Goal: Task Accomplishment & Management: Use online tool/utility

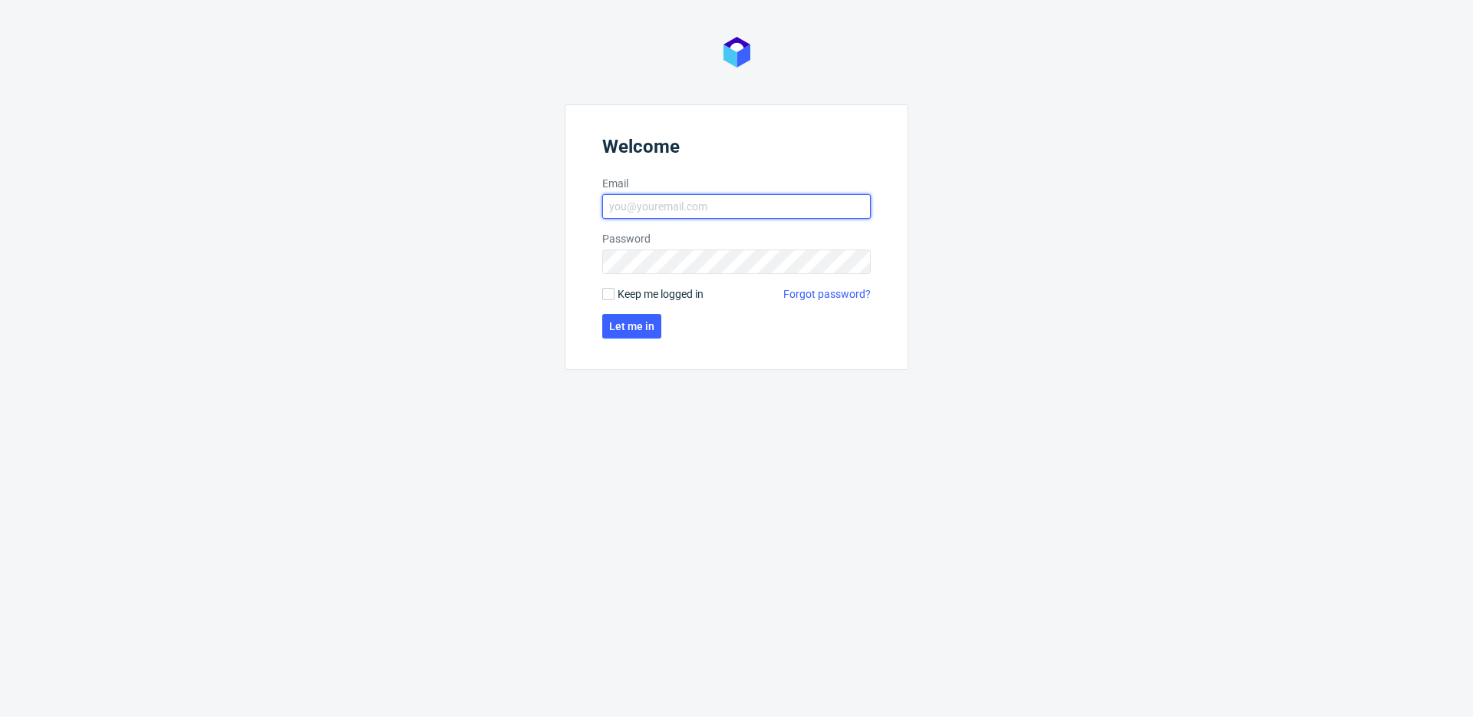
type input "[PERSON_NAME][EMAIL_ADDRESS][DOMAIN_NAME]"
click at [646, 286] on span "Keep me logged in" at bounding box center [661, 293] width 86 height 15
click at [614, 288] on input "Keep me logged in" at bounding box center [608, 294] width 12 height 12
checkbox input "true"
click at [634, 326] on span "Let me in" at bounding box center [631, 326] width 45 height 11
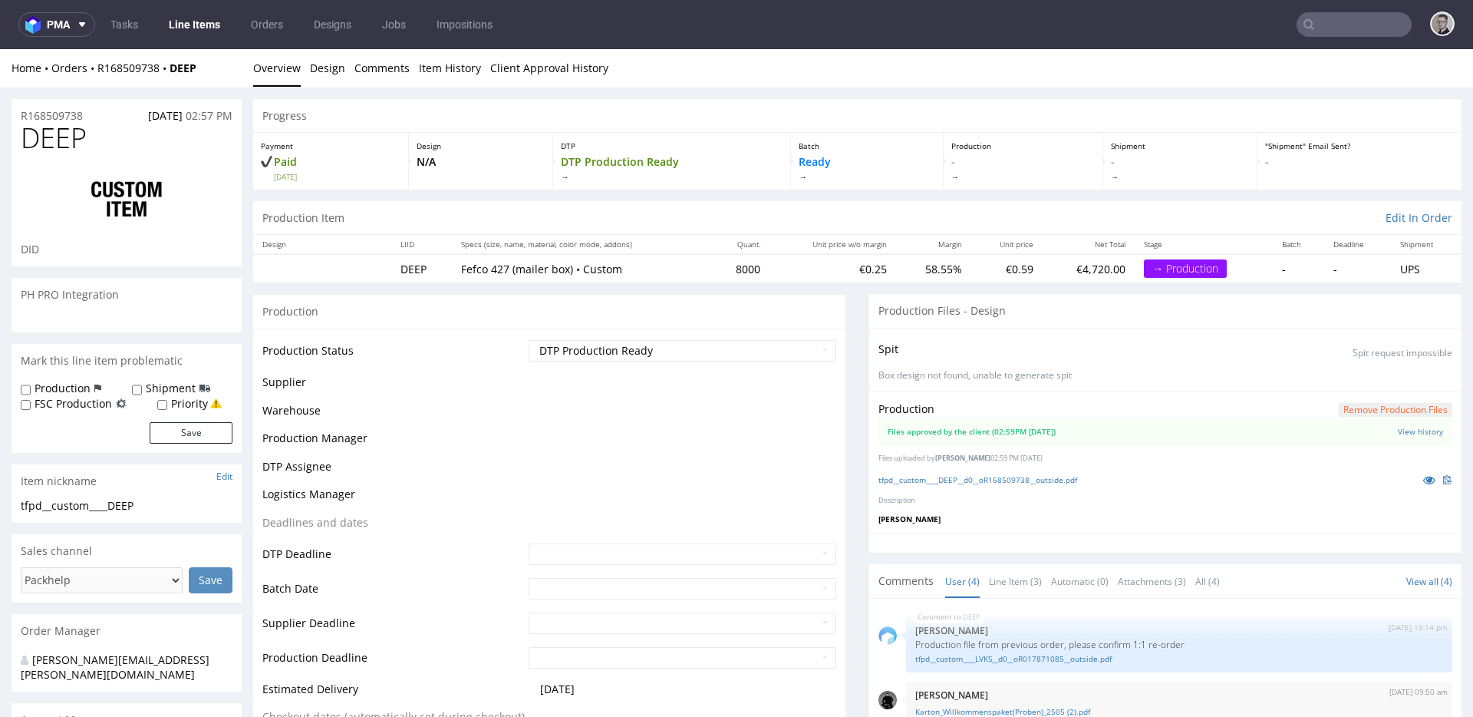
scroll to position [39, 0]
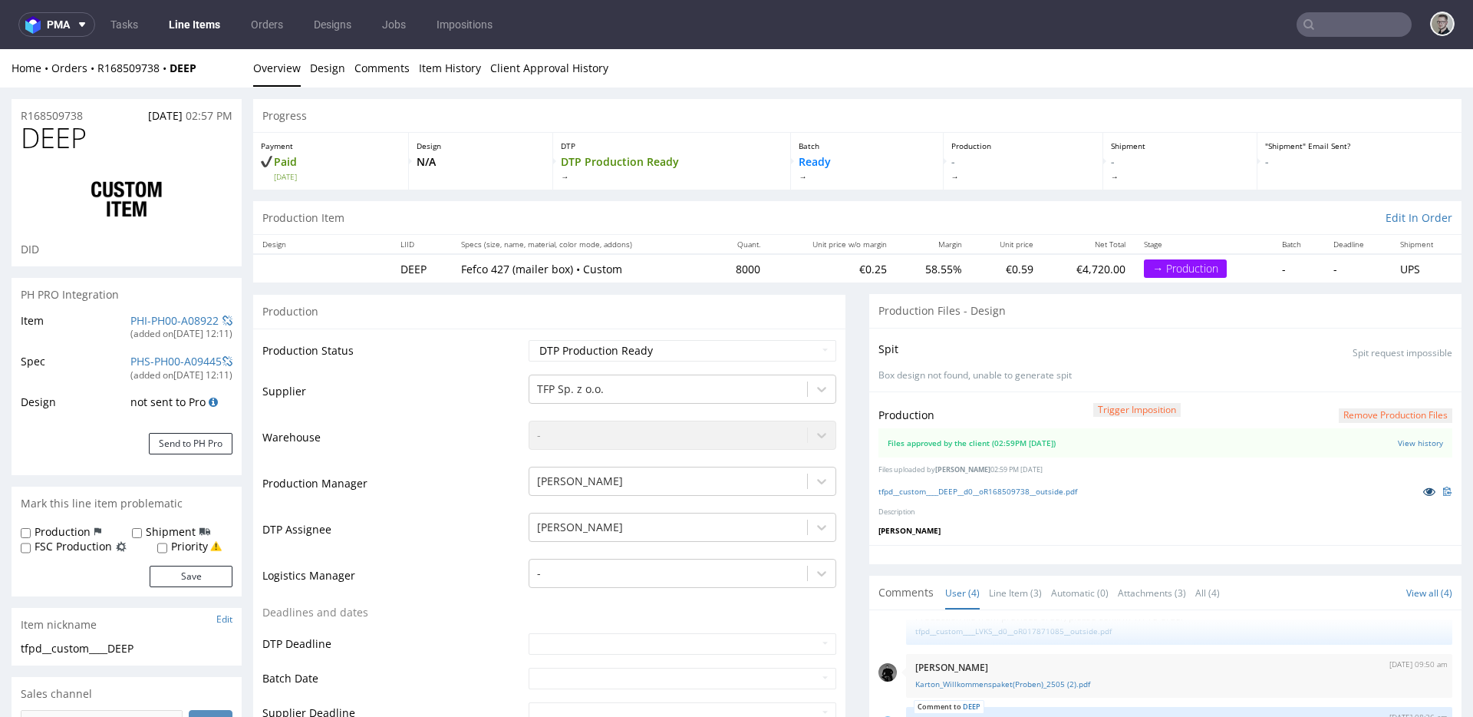
click at [1423, 489] on icon at bounding box center [1429, 491] width 12 height 11
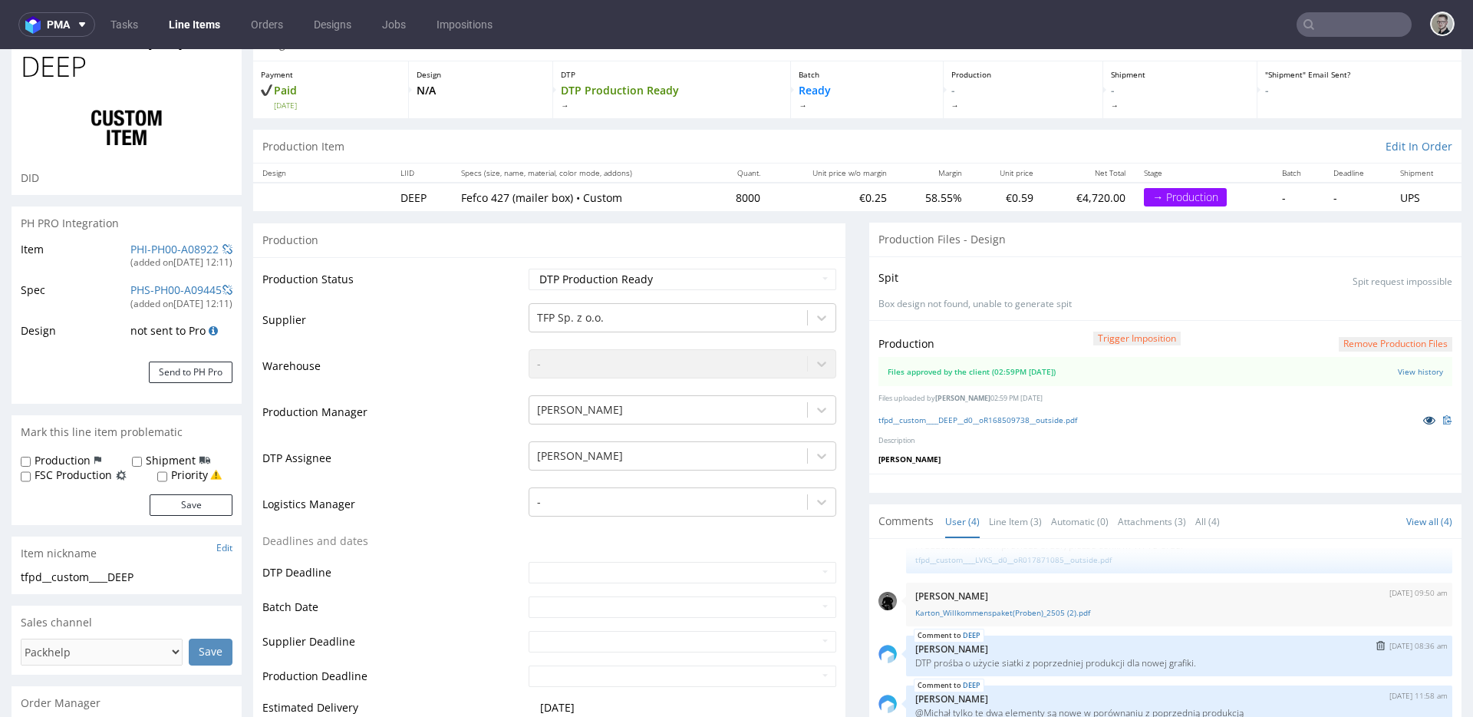
scroll to position [287, 0]
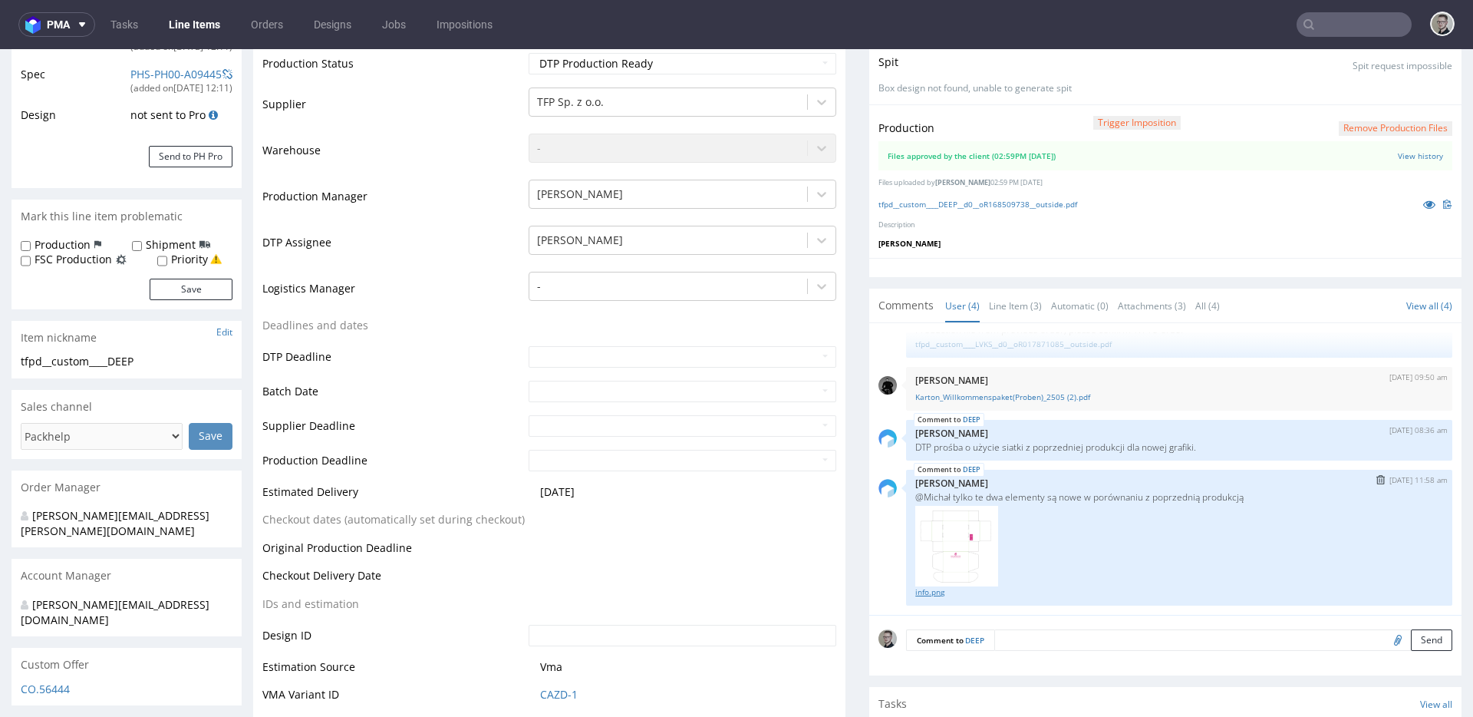
click at [926, 588] on link "info.png" at bounding box center [1179, 592] width 528 height 12
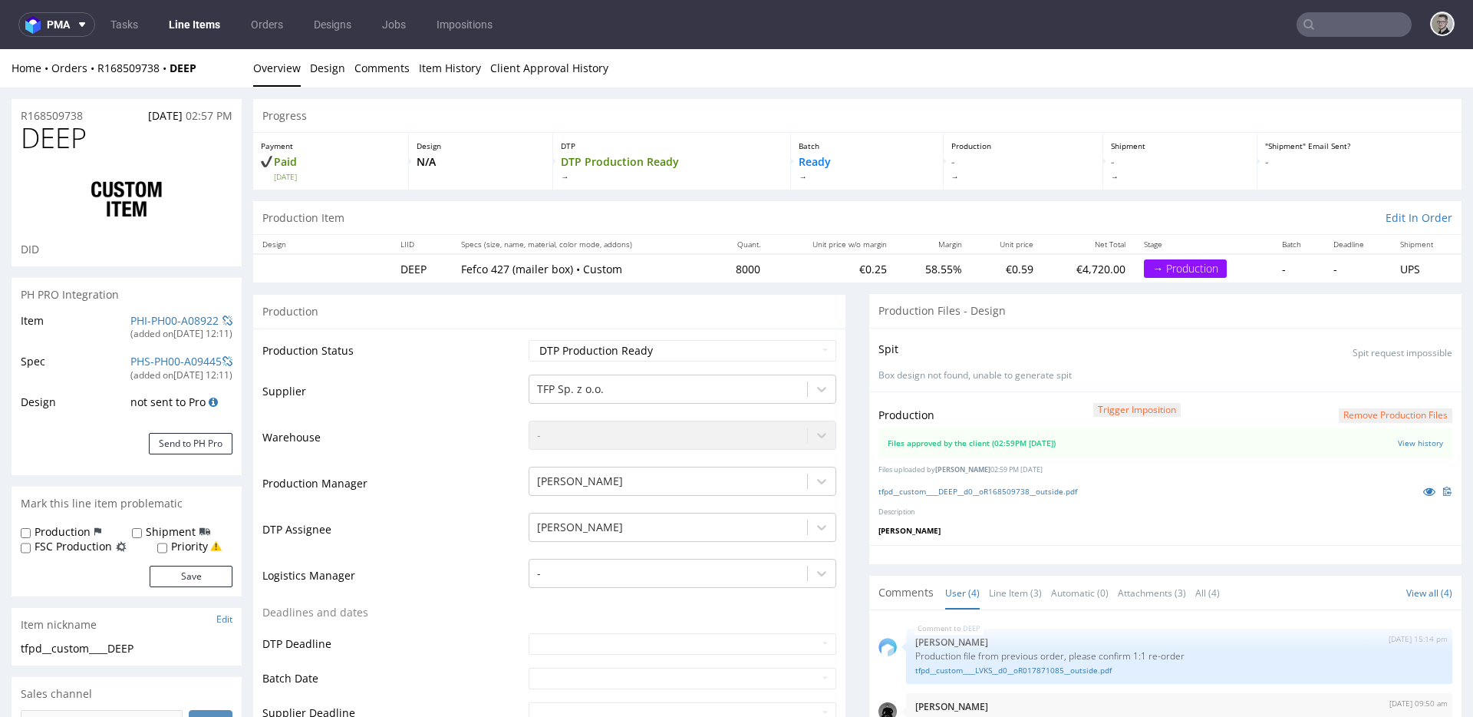
scroll to position [39, 0]
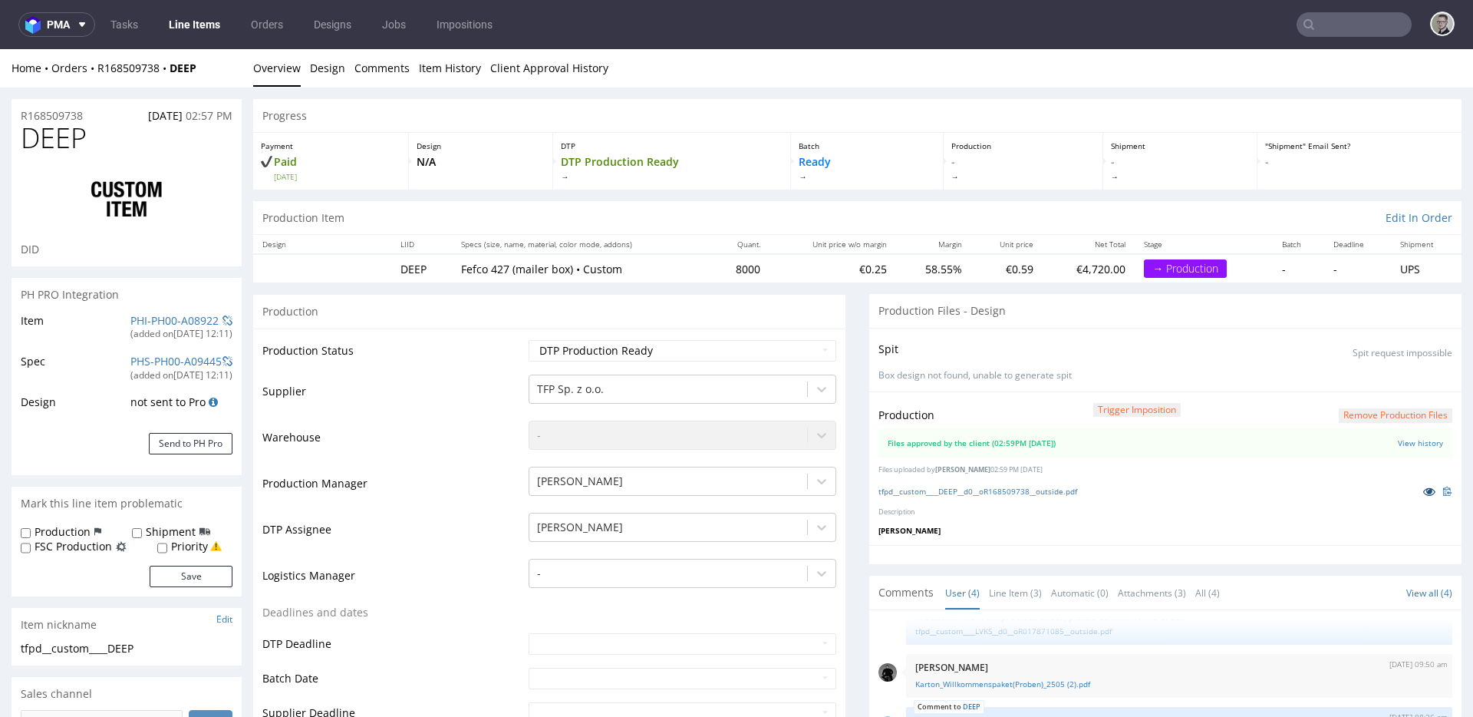
click at [1423, 488] on icon at bounding box center [1429, 491] width 12 height 11
click at [1402, 437] on link "View history" at bounding box center [1420, 442] width 45 height 11
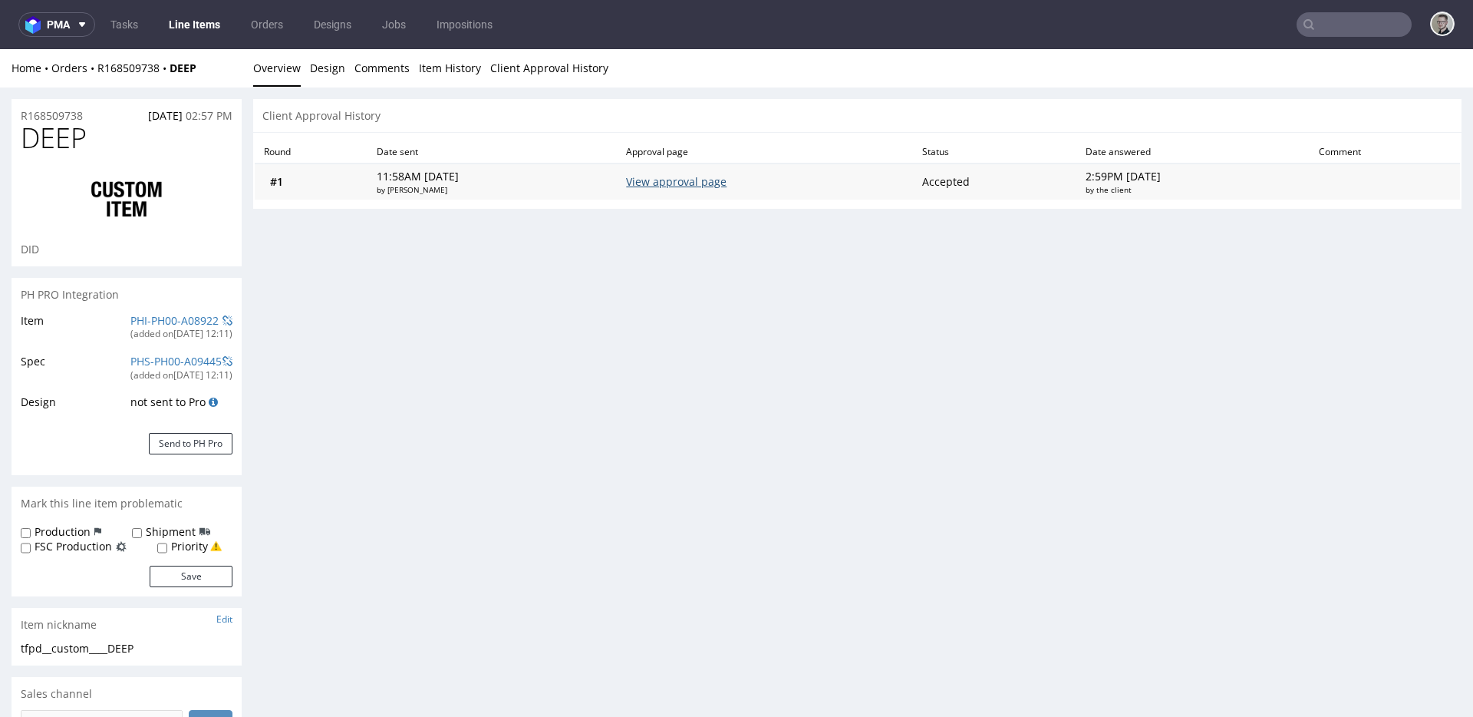
click at [664, 181] on link "View approval page" at bounding box center [676, 181] width 100 height 15
click at [336, 74] on link "Design" at bounding box center [327, 68] width 35 height 38
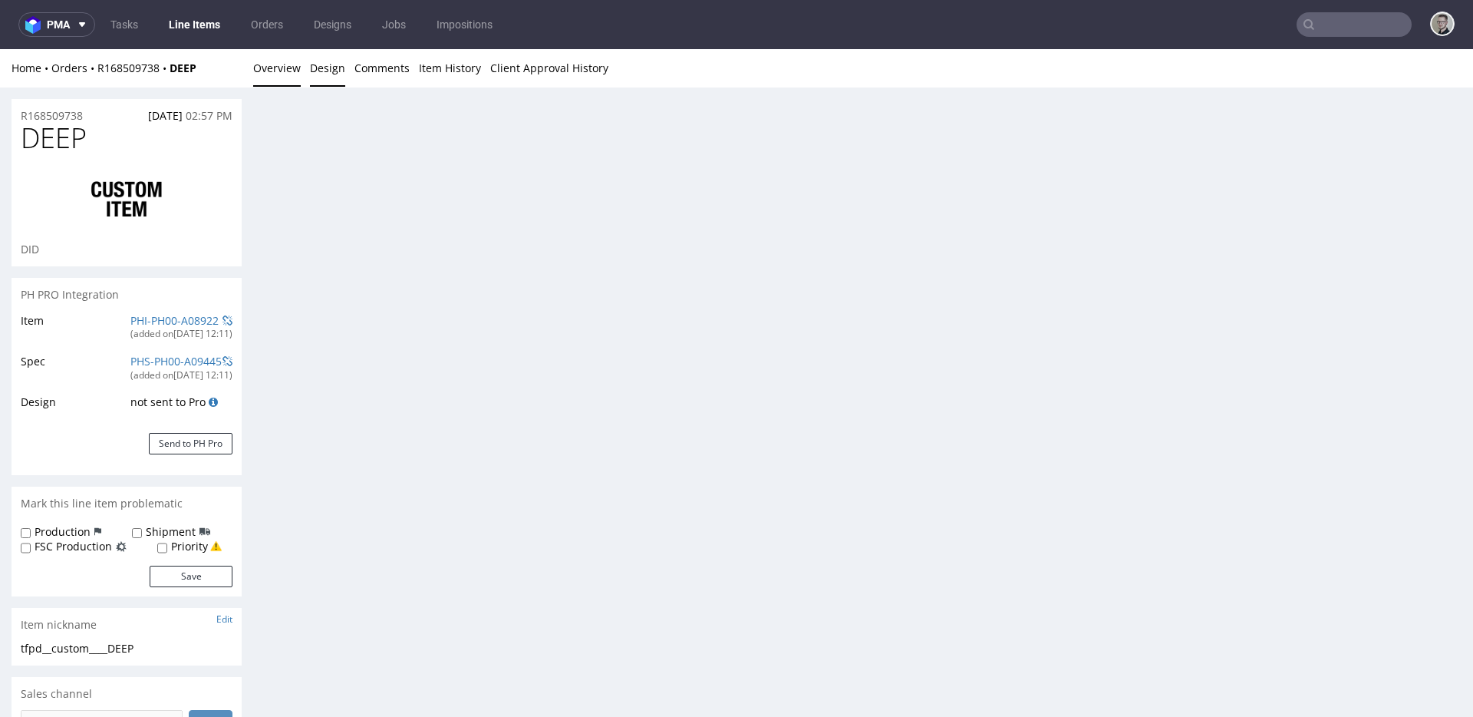
click at [263, 62] on link "Overview" at bounding box center [277, 68] width 48 height 38
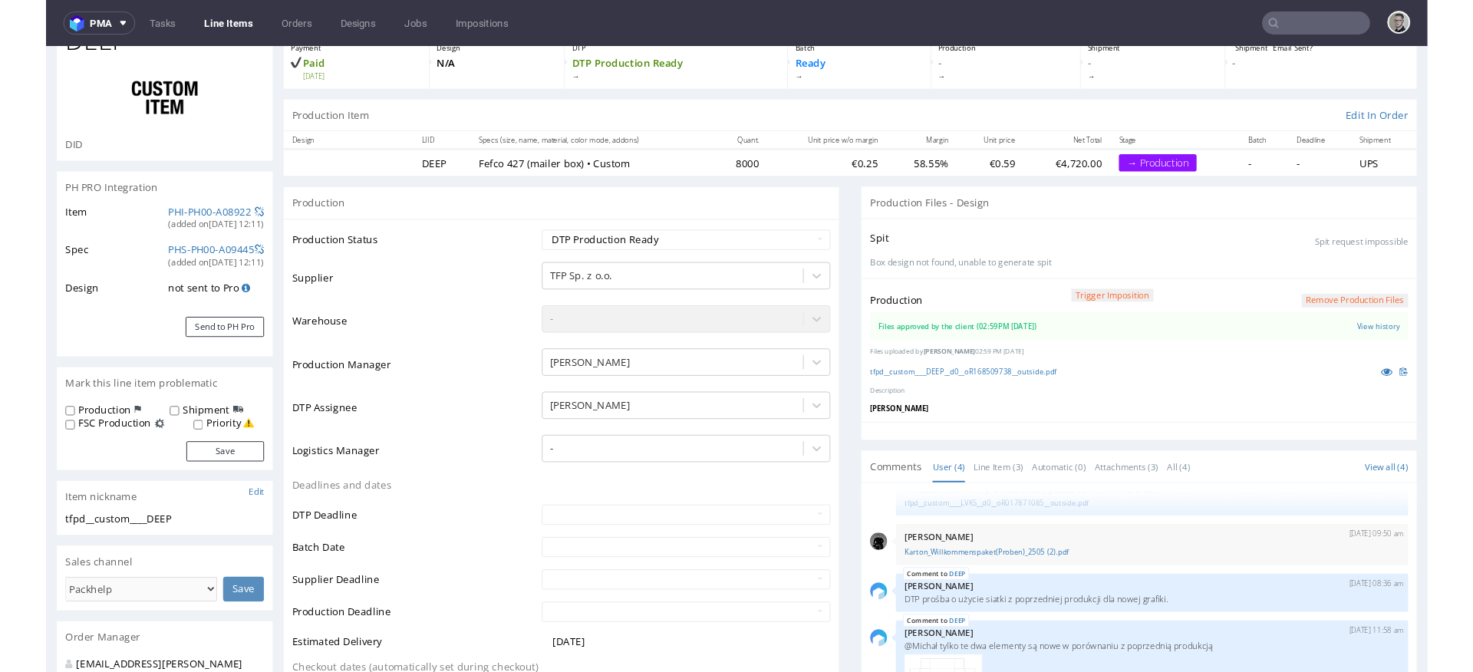
scroll to position [0, 0]
